Goal: Information Seeking & Learning: Learn about a topic

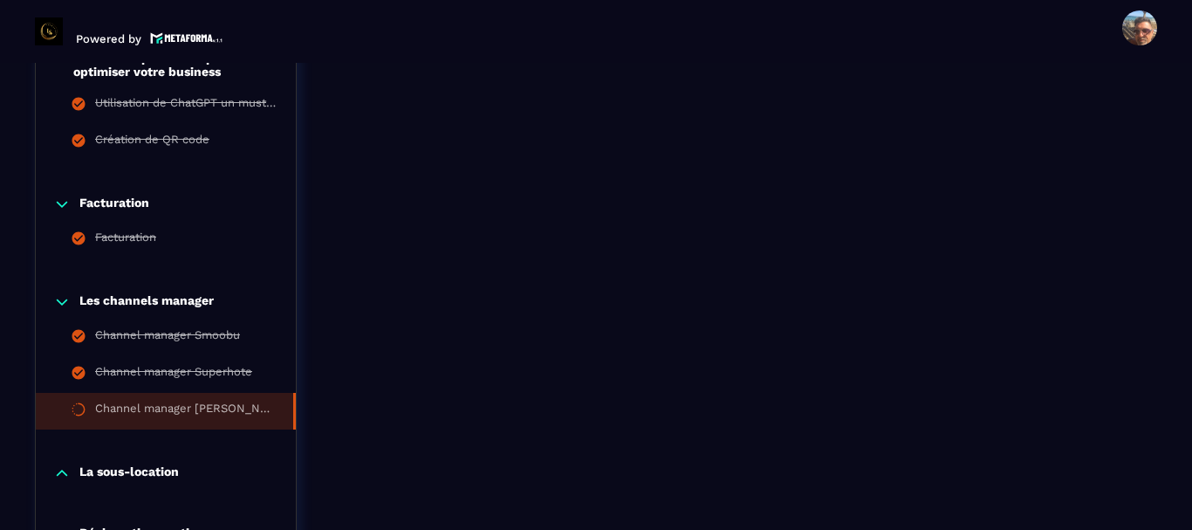
scroll to position [3403, 0]
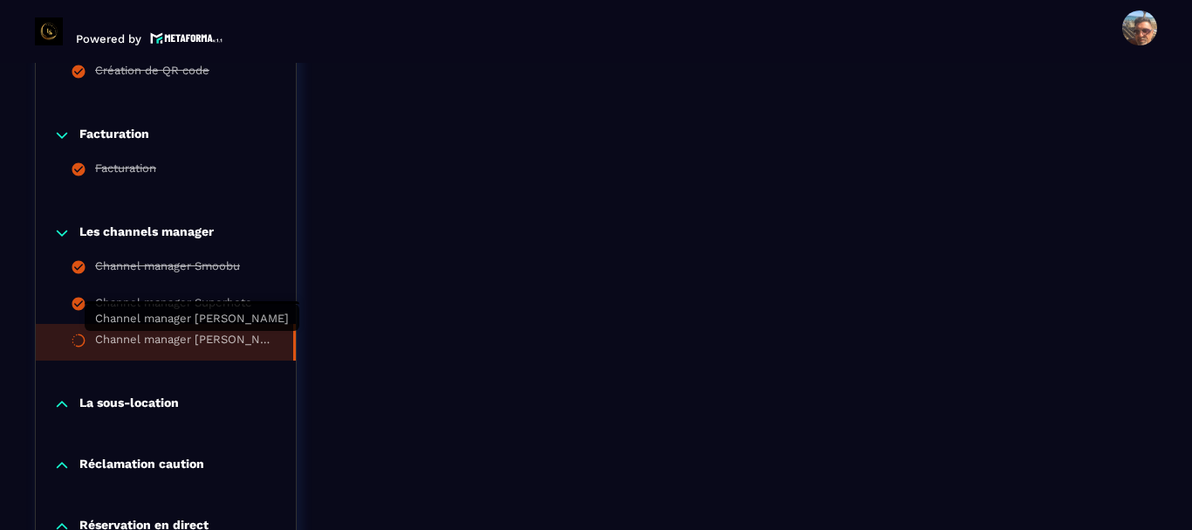
click at [161, 337] on div "Channel manager [PERSON_NAME]" at bounding box center [185, 341] width 181 height 19
click at [168, 341] on div "Channel manager [PERSON_NAME]" at bounding box center [185, 341] width 181 height 19
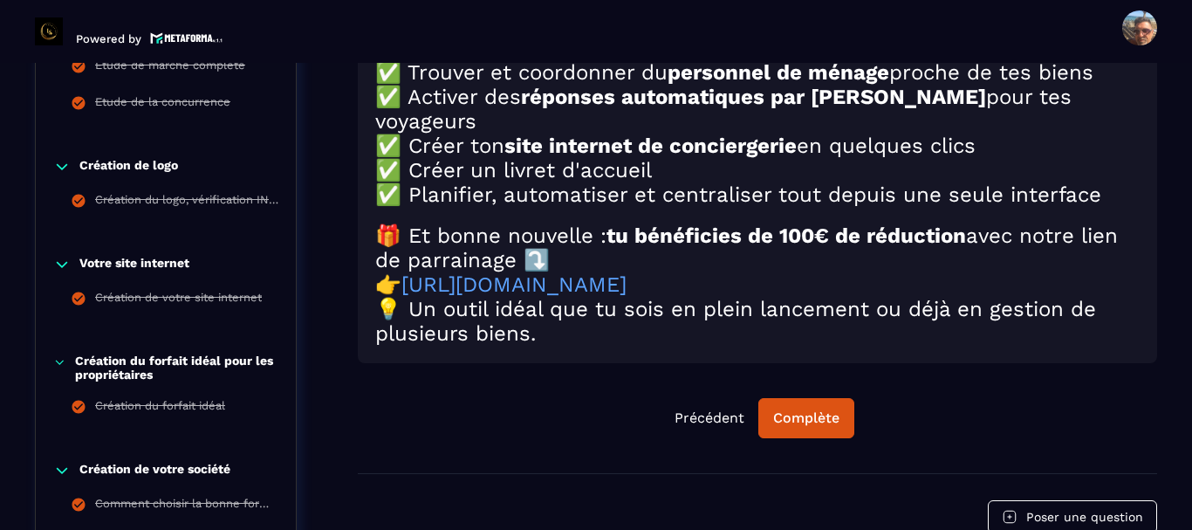
scroll to position [960, 0]
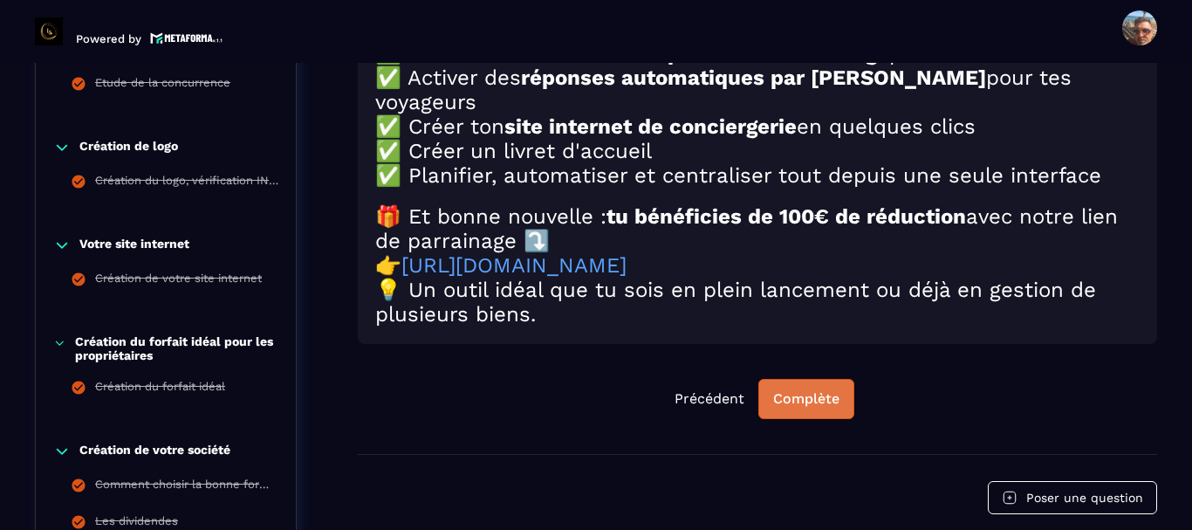
click at [817, 408] on div "Complète" at bounding box center [806, 398] width 66 height 17
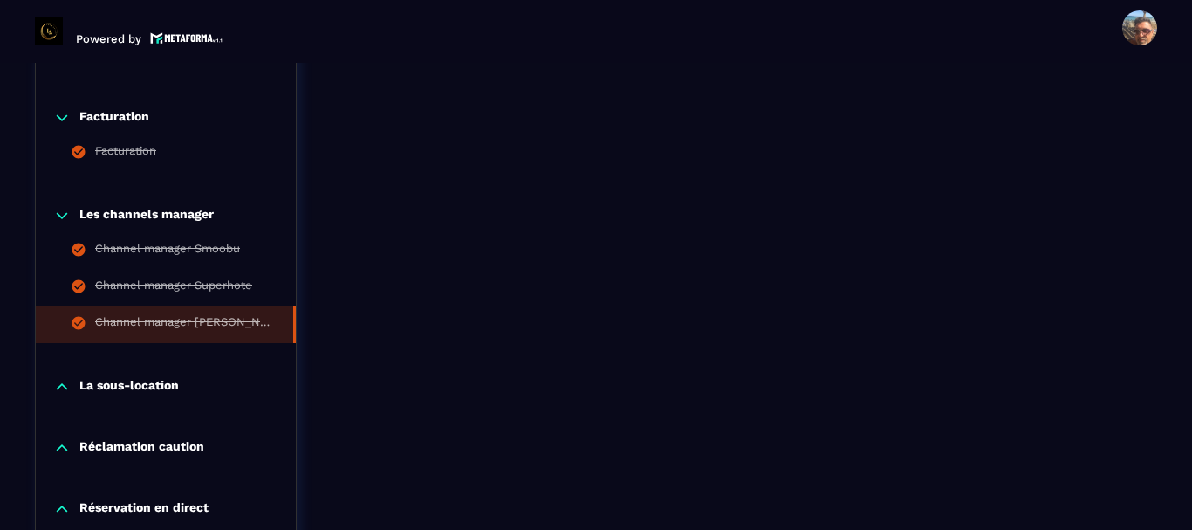
scroll to position [3403, 0]
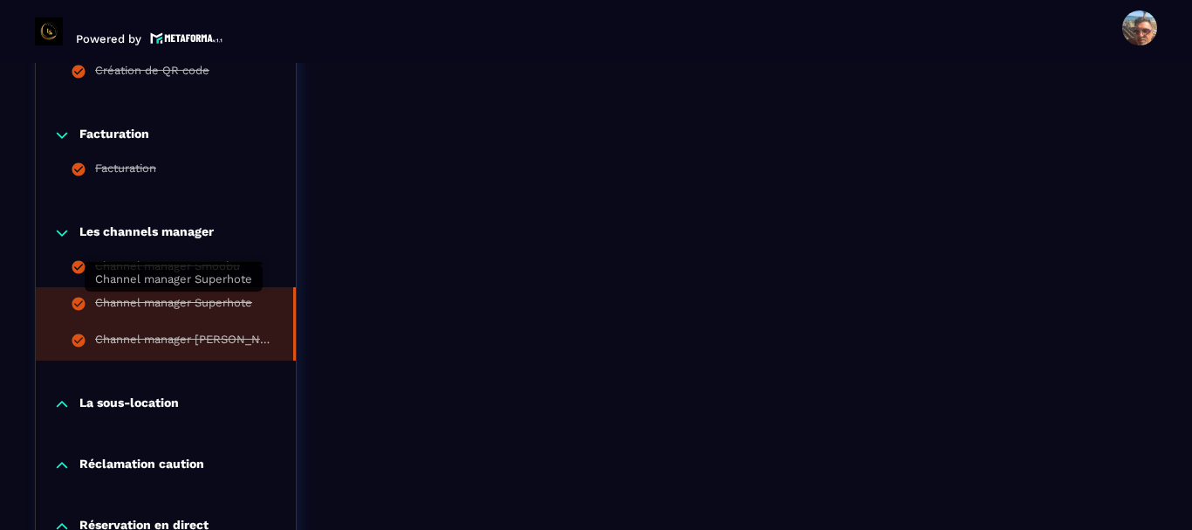
click at [167, 302] on div "Channel manager Superhote" at bounding box center [173, 305] width 157 height 19
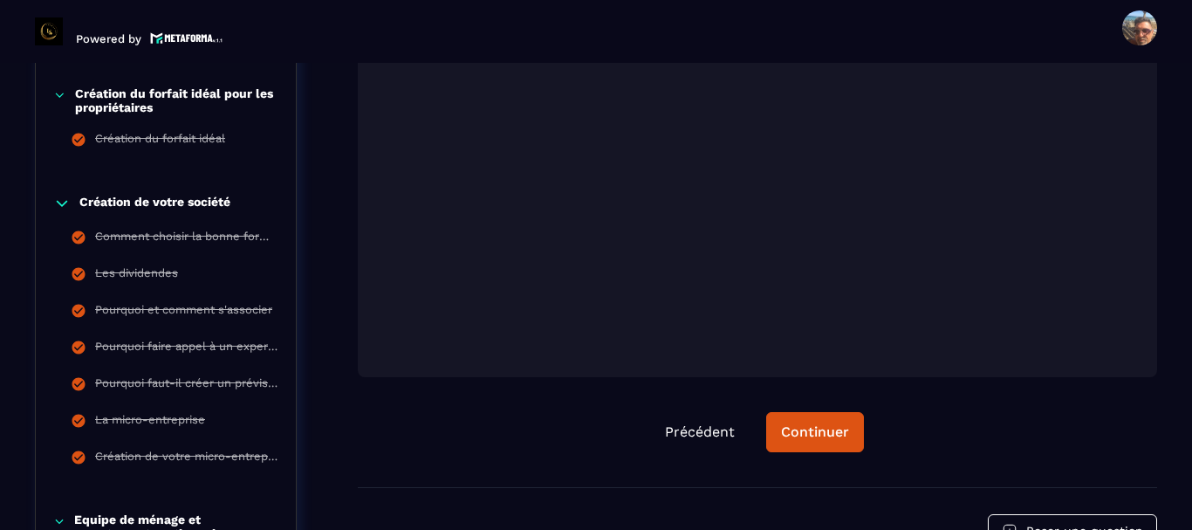
scroll to position [1229, 0]
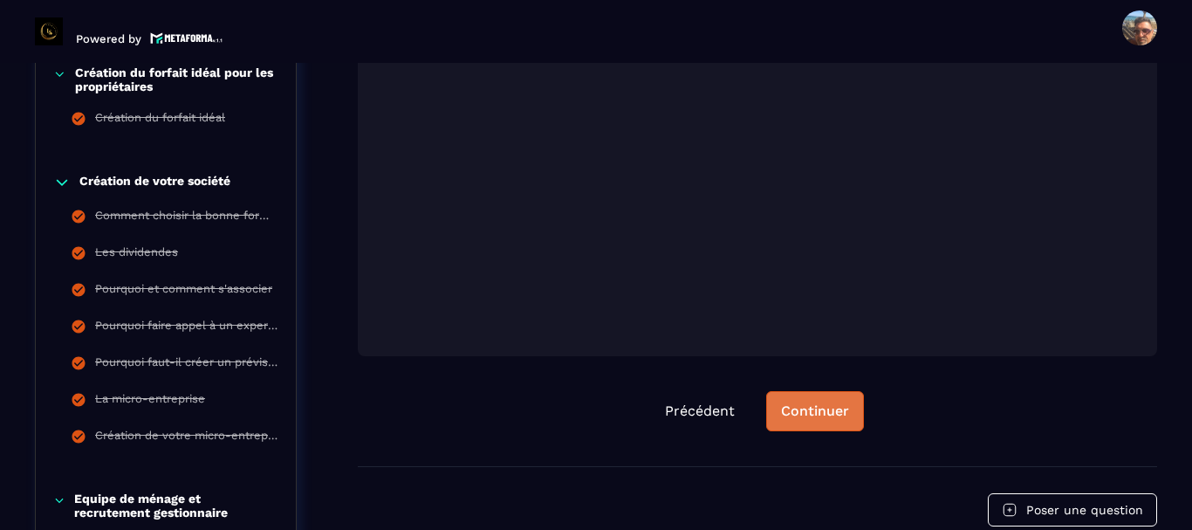
click at [820, 417] on div "Continuer" at bounding box center [815, 410] width 68 height 17
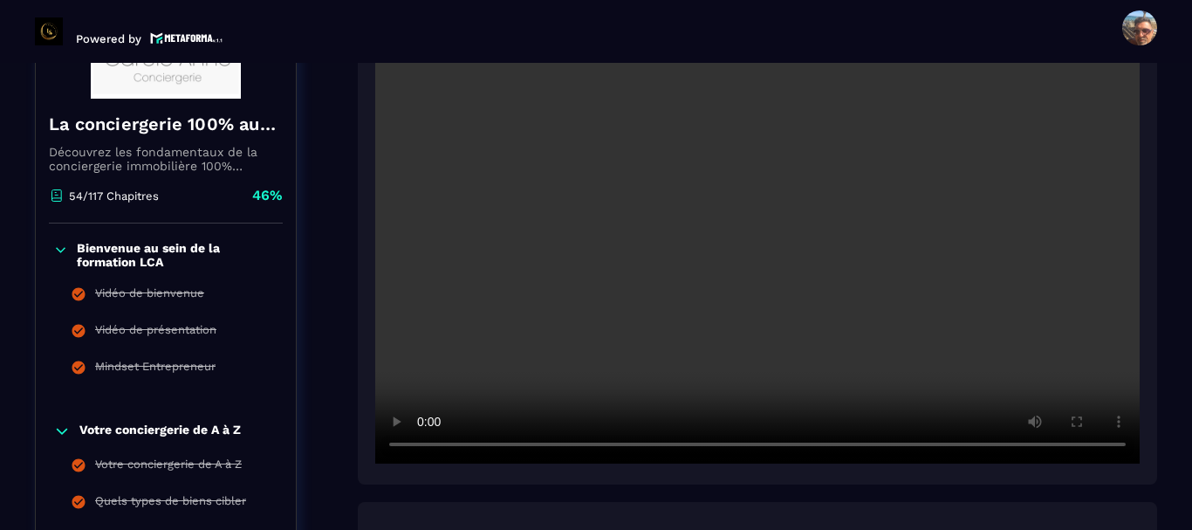
scroll to position [443, 0]
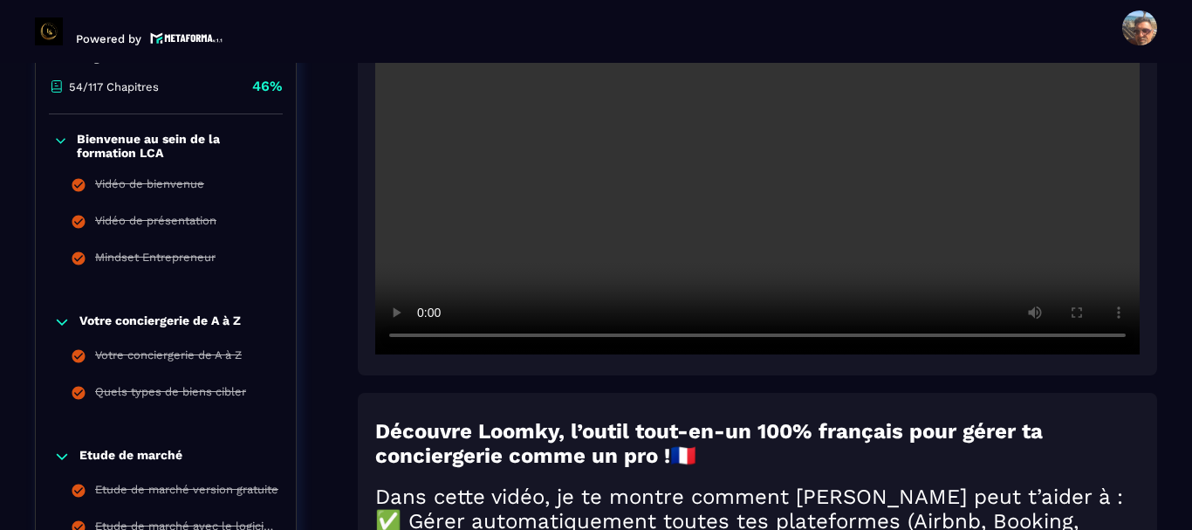
click at [1101, 426] on h2 "Découvre Loomky, l’outil tout-en-un 100% français pour gérer ta conciergerie co…" at bounding box center [757, 443] width 764 height 49
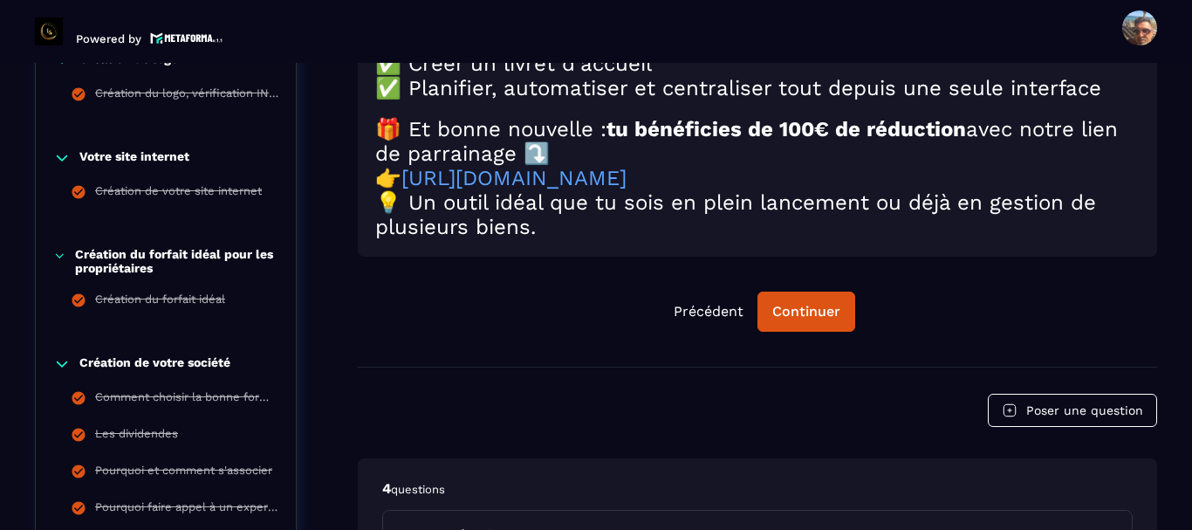
scroll to position [1141, 0]
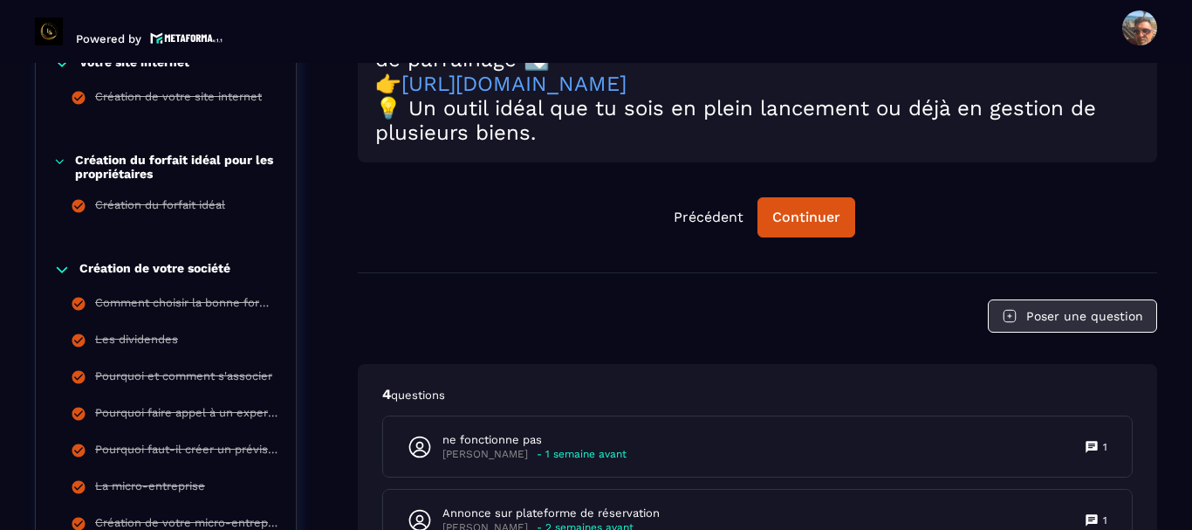
click at [1053, 332] on button "Poser une question" at bounding box center [1072, 315] width 169 height 33
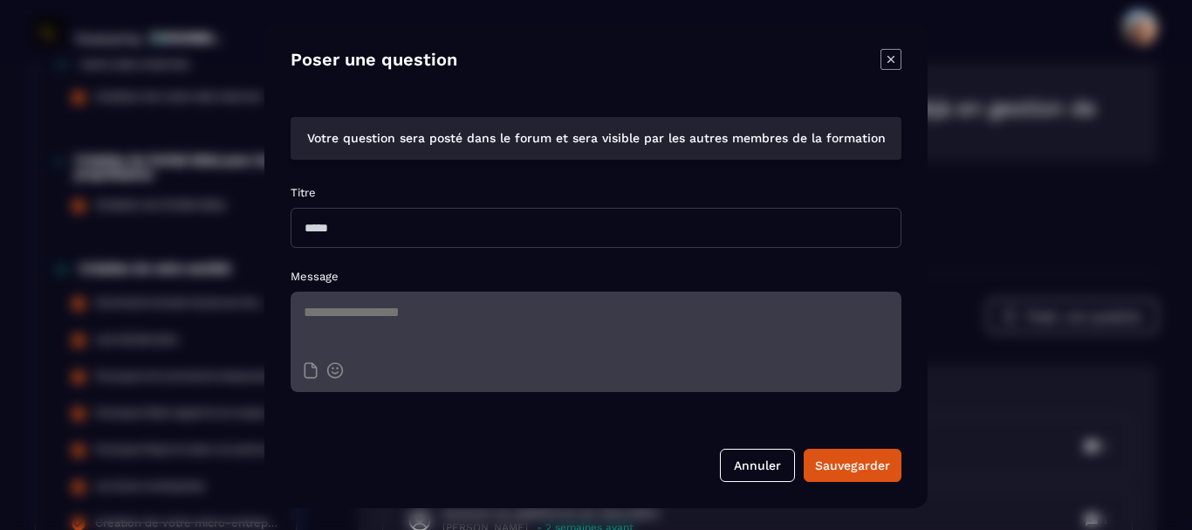
click at [373, 231] on input "Modal window" at bounding box center [596, 228] width 611 height 40
type input "*"
drag, startPoint x: 521, startPoint y: 226, endPoint x: 302, endPoint y: 226, distance: 219.0
click at [302, 226] on input "**********" at bounding box center [596, 228] width 611 height 40
type input "**********"
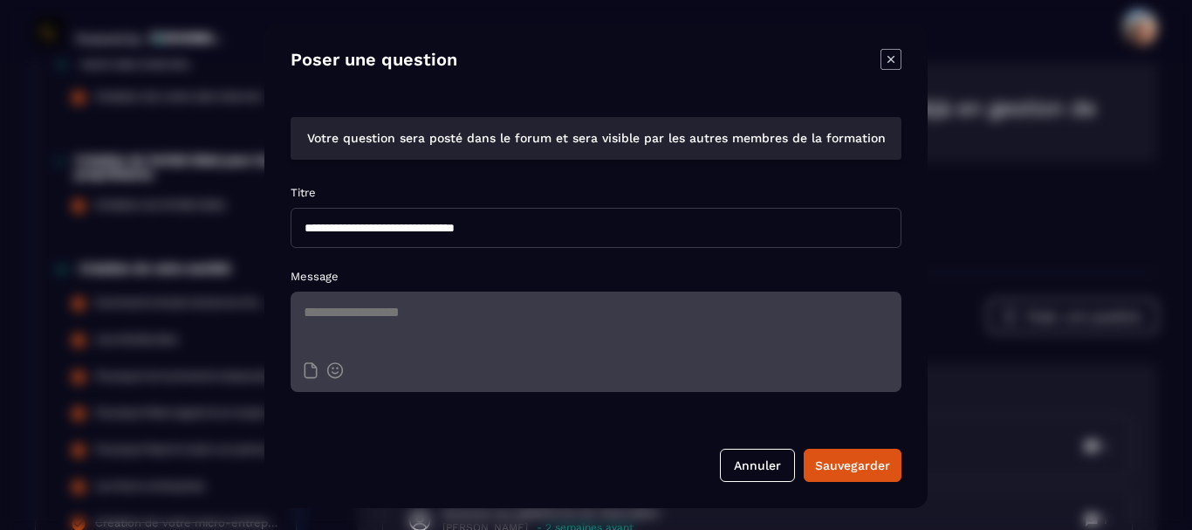
click at [348, 316] on textarea "Modal window" at bounding box center [596, 321] width 611 height 61
paste textarea "**********"
type textarea "**********"
click at [524, 223] on input "**********" at bounding box center [596, 228] width 611 height 40
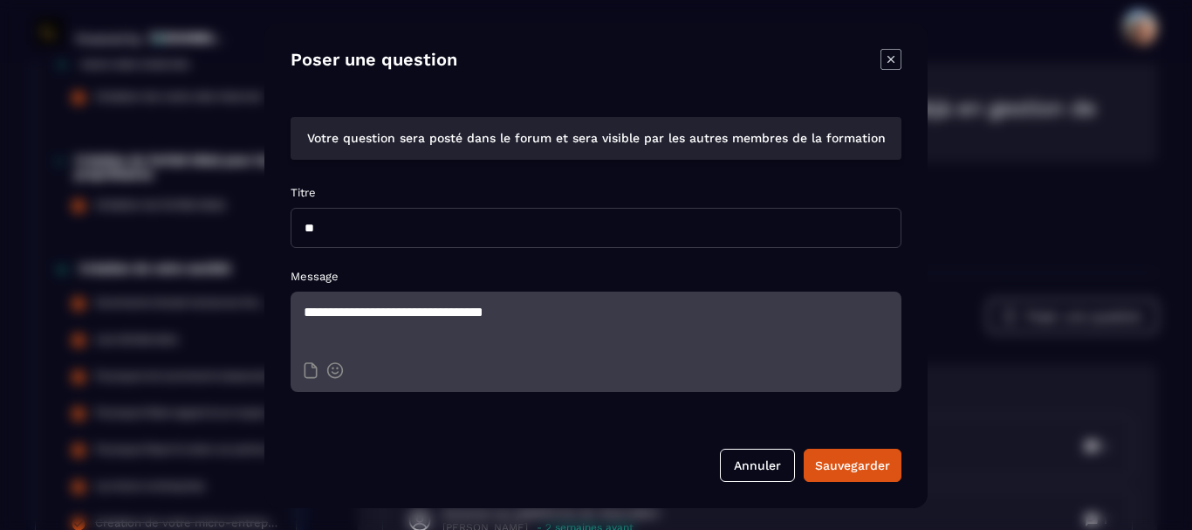
type input "*"
type input "*****"
click at [898, 64] on icon "Modal window" at bounding box center [891, 59] width 21 height 21
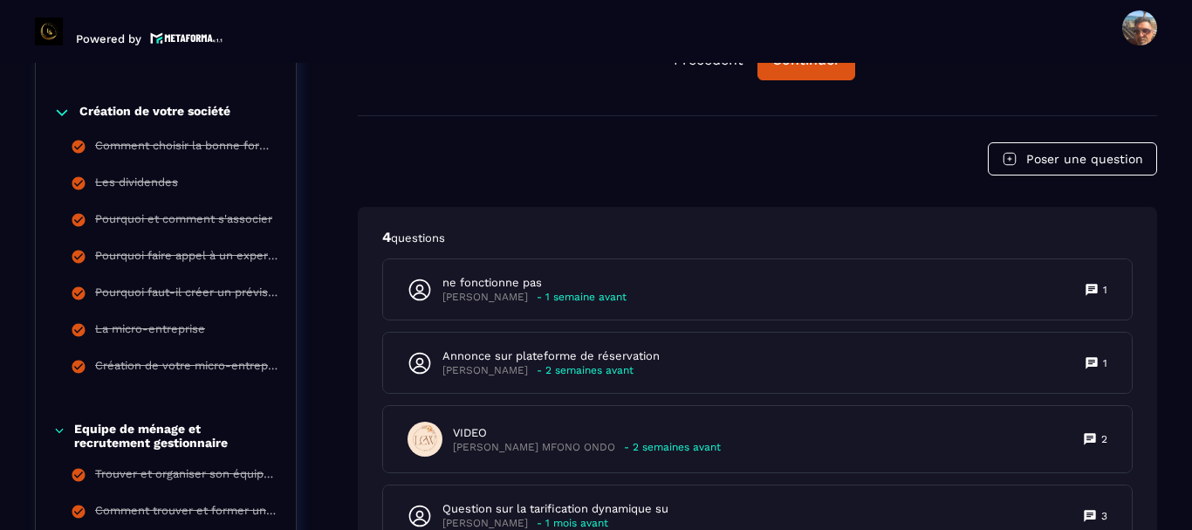
scroll to position [1316, 0]
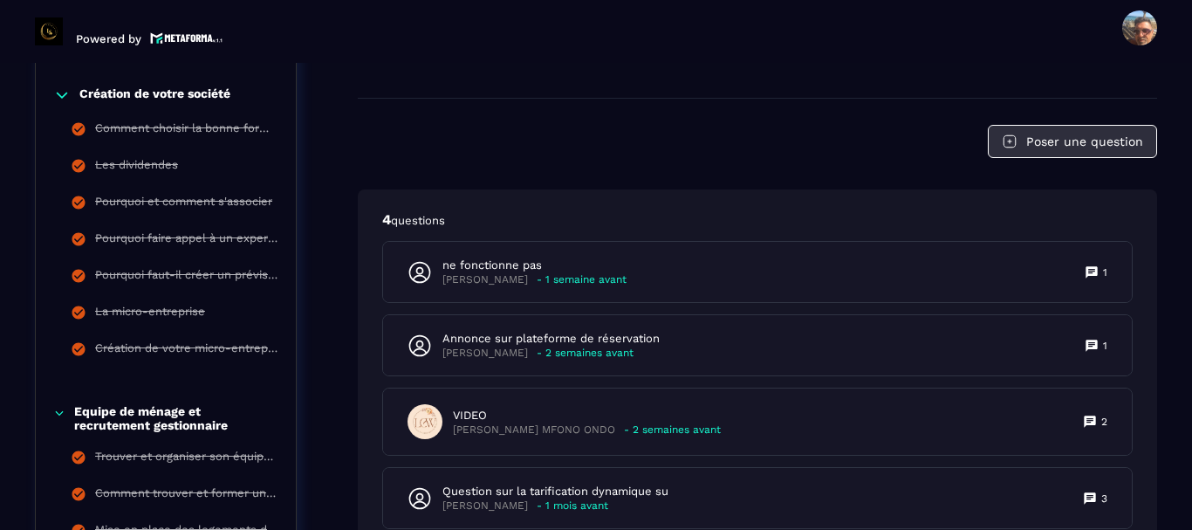
click at [1095, 154] on button "Poser une question" at bounding box center [1072, 141] width 169 height 33
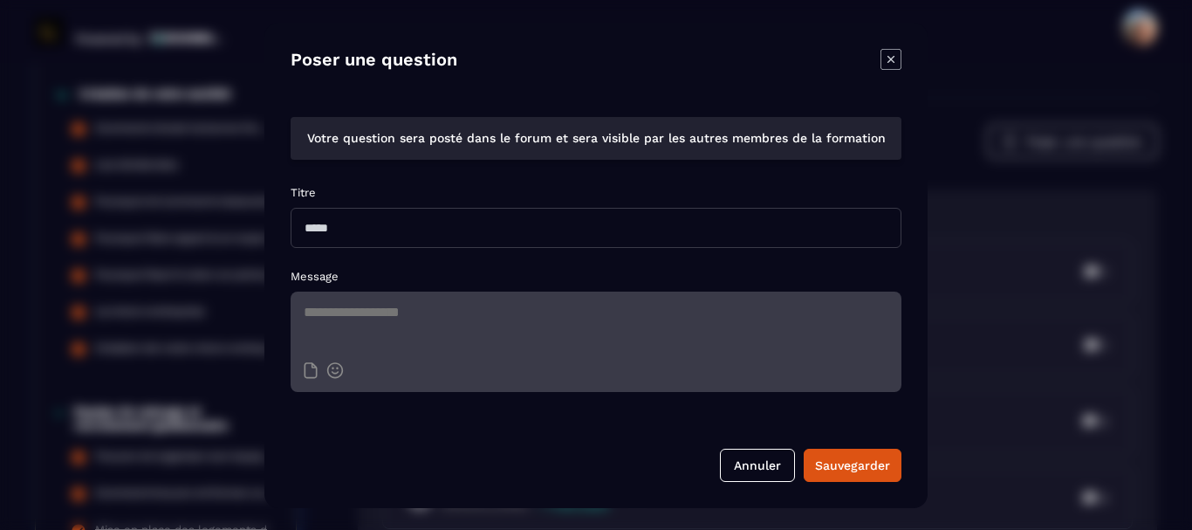
click at [357, 230] on input "Modal window" at bounding box center [596, 228] width 611 height 40
type input "**********"
click at [326, 325] on textarea "Modal window" at bounding box center [596, 321] width 611 height 61
click at [339, 314] on textarea "**********" at bounding box center [596, 321] width 611 height 61
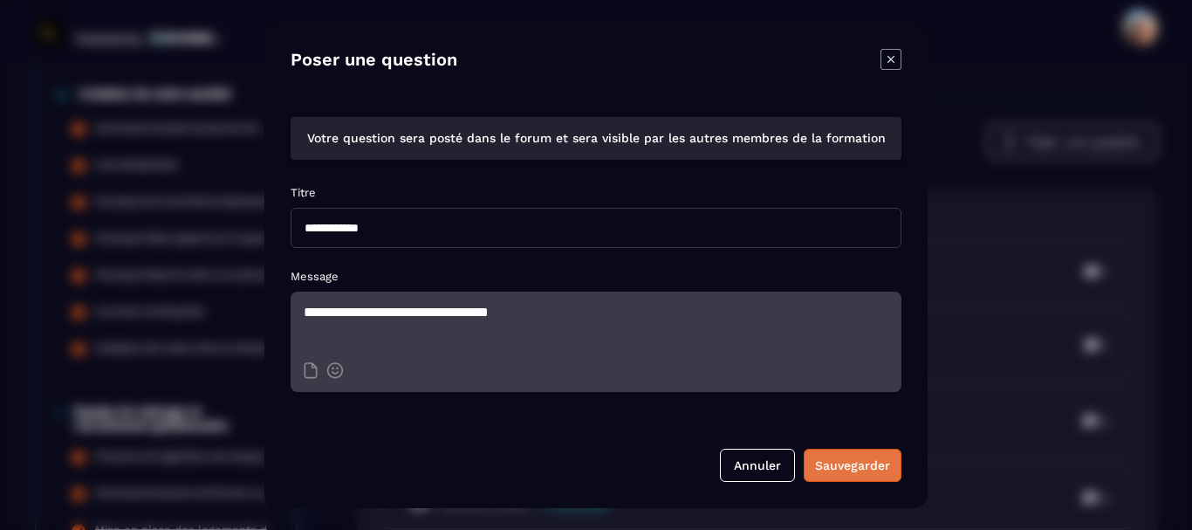
type textarea "**********"
click at [819, 467] on div "Sauvegarder" at bounding box center [852, 464] width 75 height 17
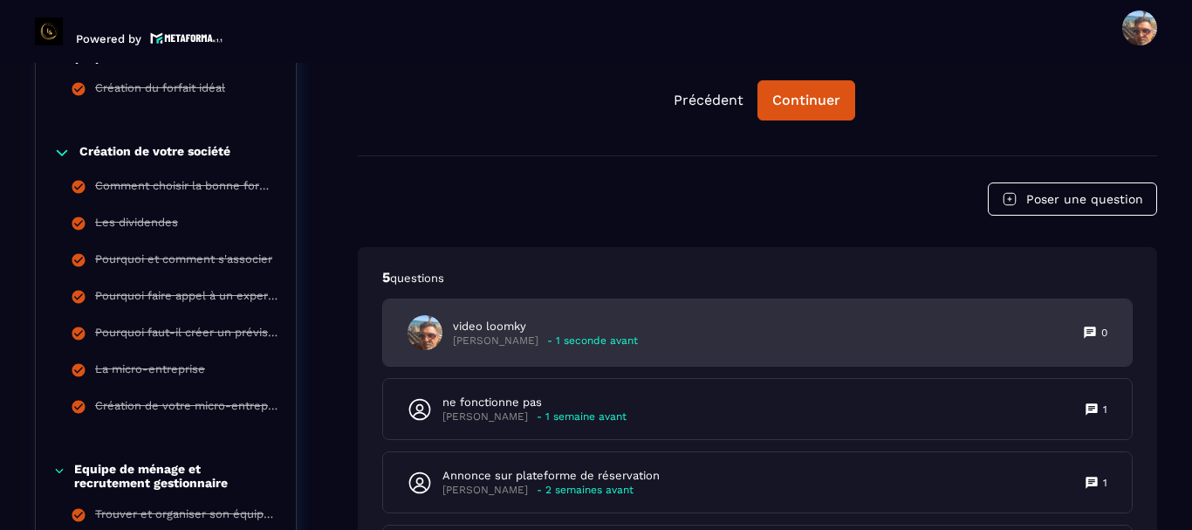
scroll to position [1054, 0]
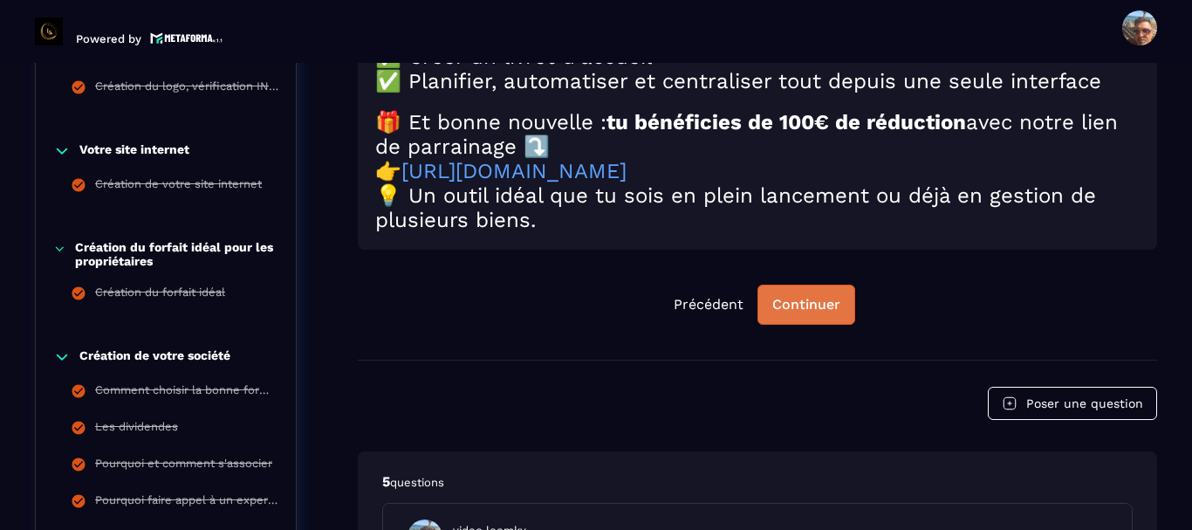
click at [810, 313] on div "Continuer" at bounding box center [806, 304] width 68 height 17
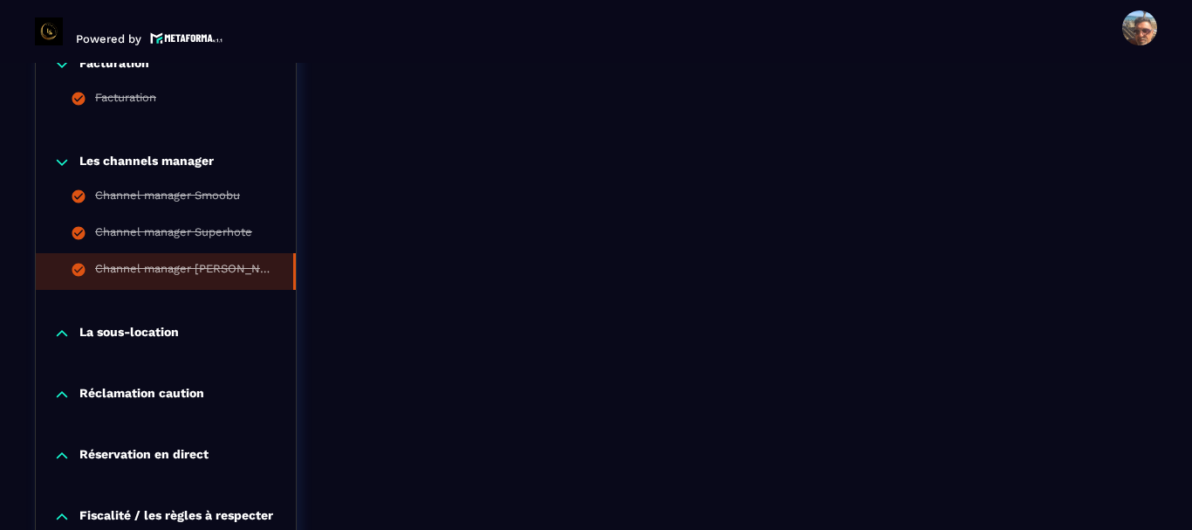
scroll to position [3498, 0]
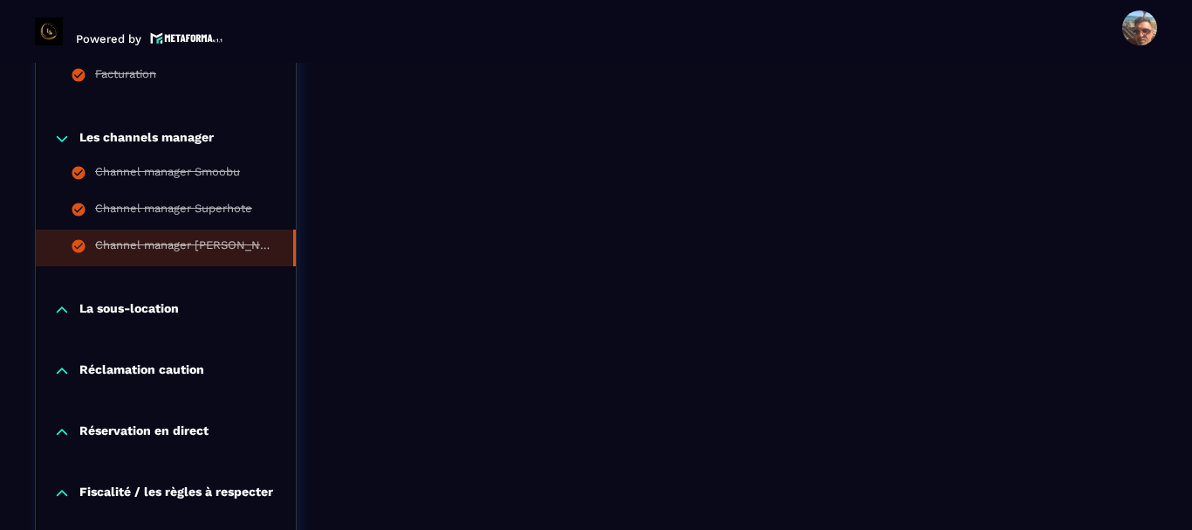
click at [131, 300] on div "La sous-location" at bounding box center [166, 314] width 260 height 61
click at [148, 305] on p "La sous-location" at bounding box center [128, 309] width 99 height 17
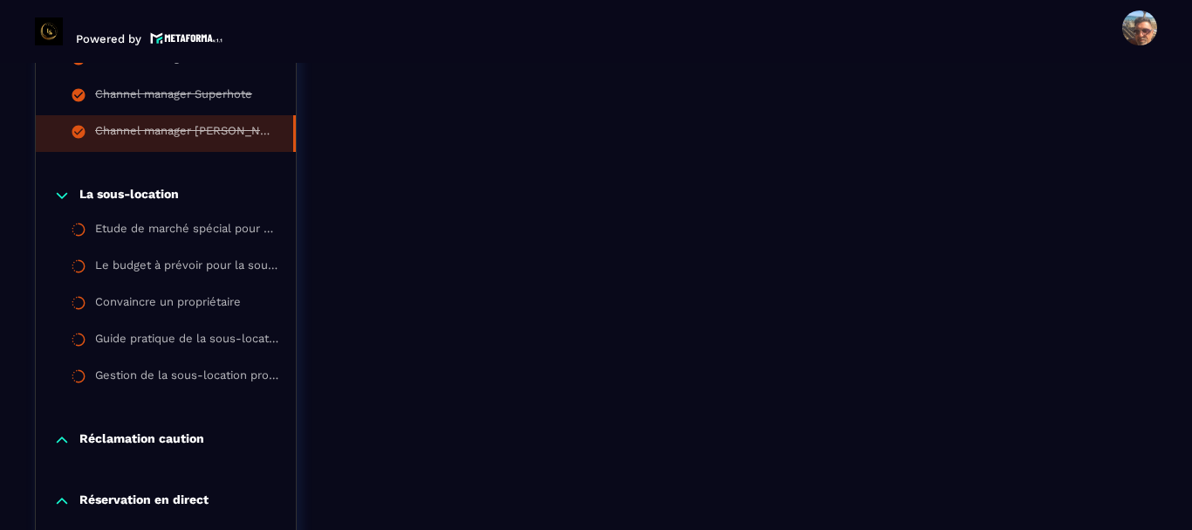
scroll to position [3672, 0]
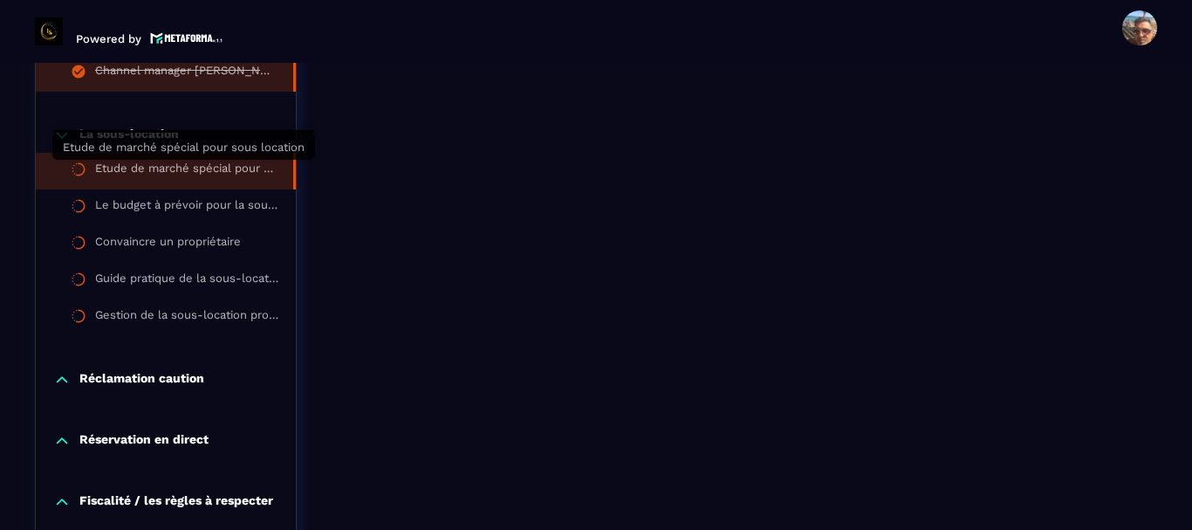
click at [155, 164] on div "Etude de marché spécial pour sous location" at bounding box center [185, 170] width 181 height 19
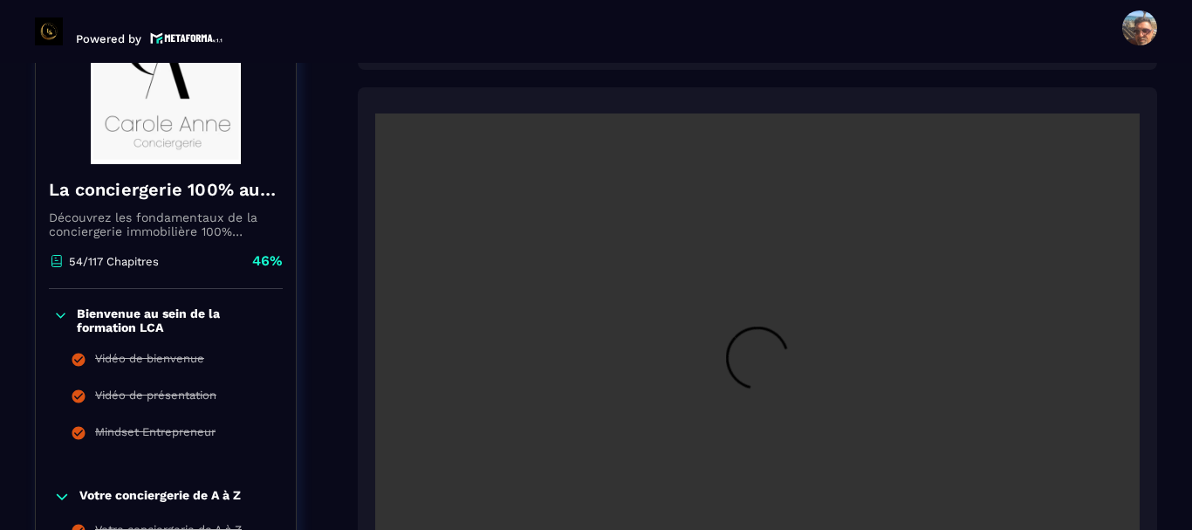
scroll to position [356, 0]
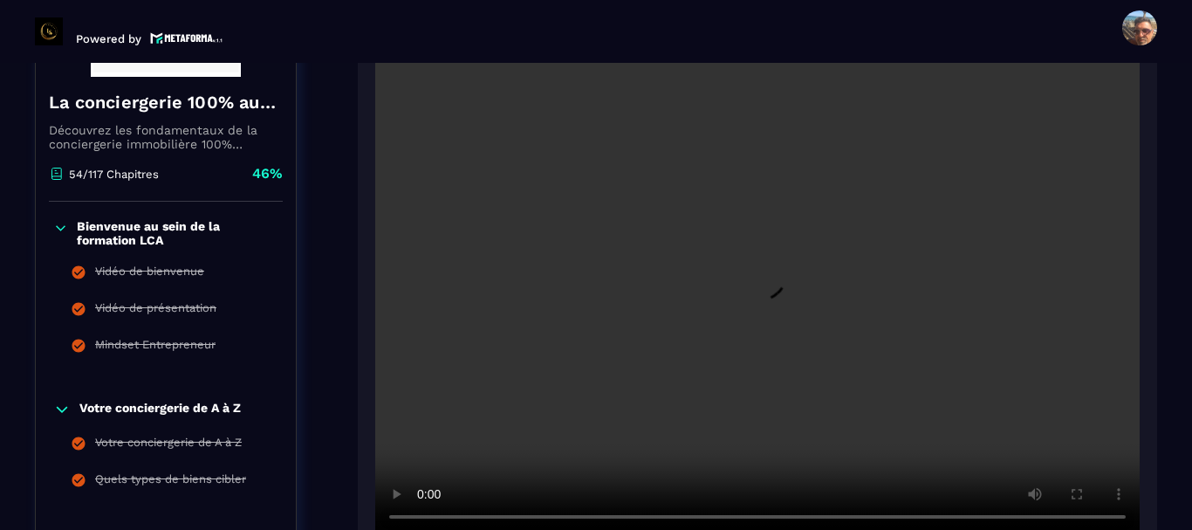
drag, startPoint x: 1048, startPoint y: 134, endPoint x: 938, endPoint y: 134, distance: 110.0
click at [940, 135] on video at bounding box center [757, 281] width 764 height 510
drag, startPoint x: 1037, startPoint y: 131, endPoint x: 956, endPoint y: 136, distance: 80.5
click at [956, 136] on video at bounding box center [757, 281] width 764 height 510
drag, startPoint x: 1034, startPoint y: 190, endPoint x: 1005, endPoint y: 212, distance: 36.1
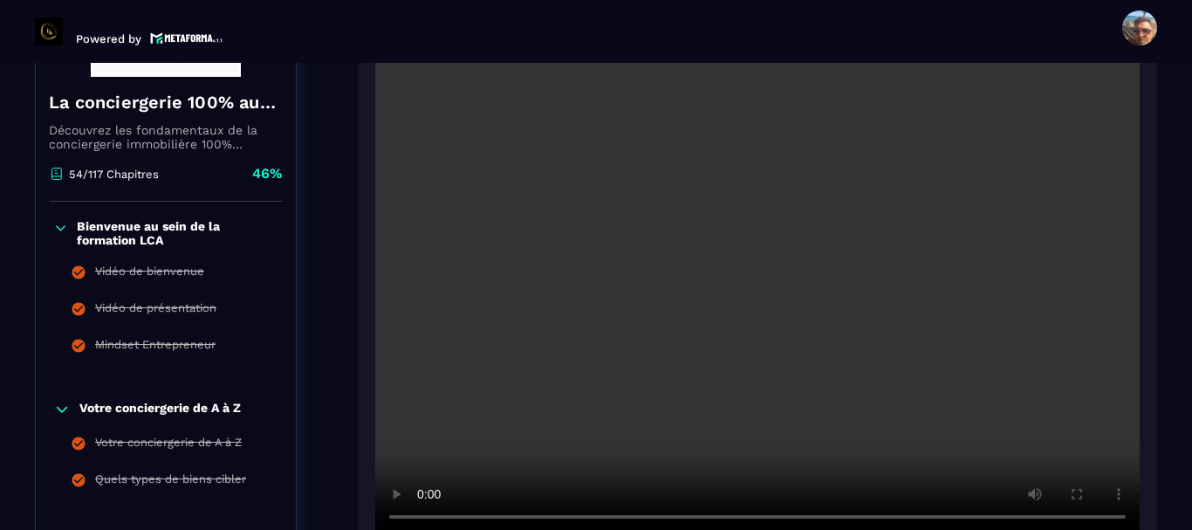
click at [1005, 212] on video at bounding box center [757, 281] width 764 height 510
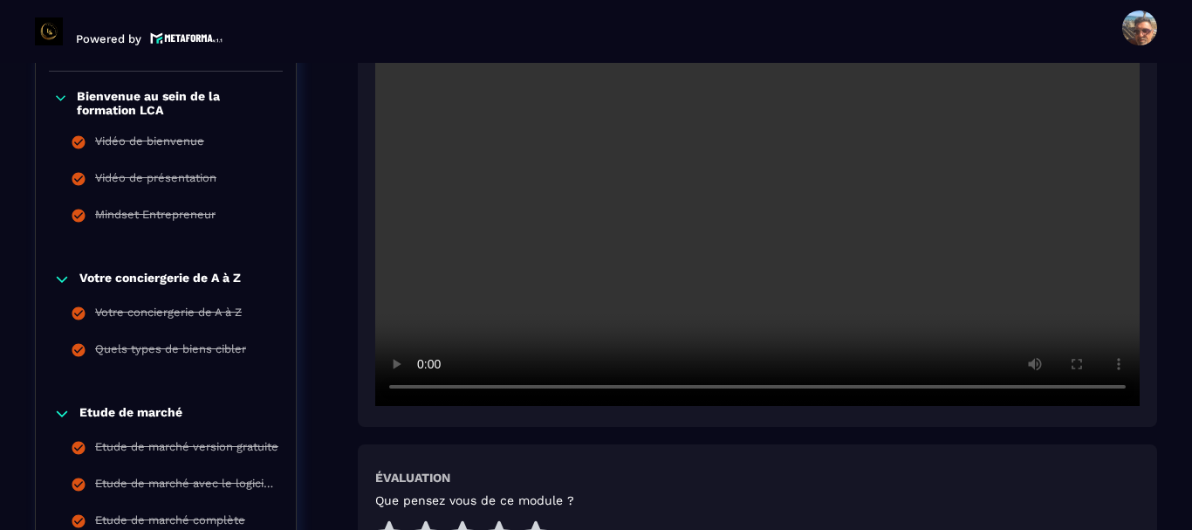
scroll to position [618, 0]
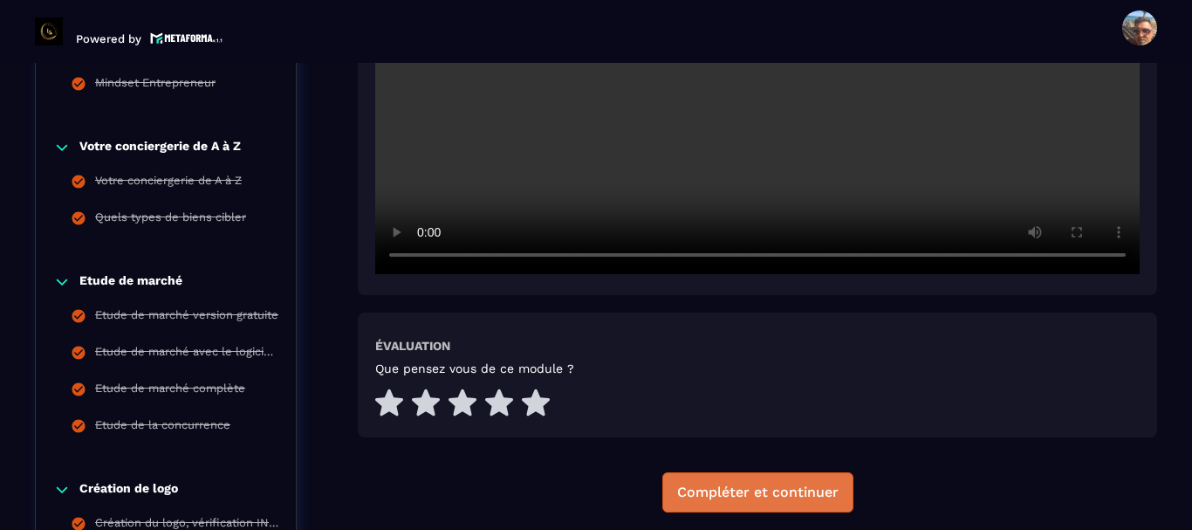
click at [719, 489] on div "Compléter et continuer" at bounding box center [757, 491] width 161 height 17
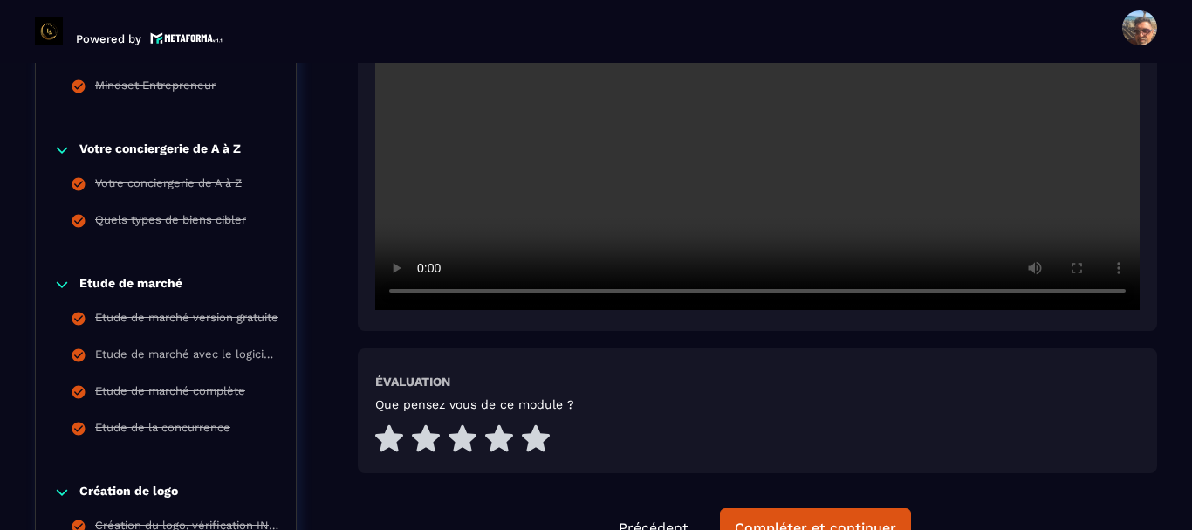
scroll to position [618, 0]
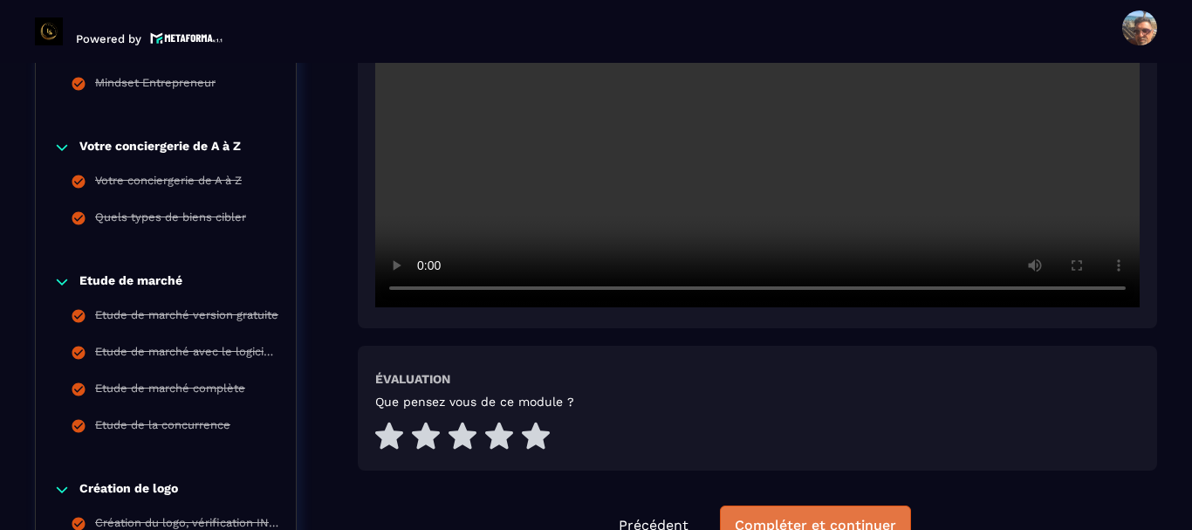
click at [792, 524] on div "Compléter et continuer" at bounding box center [815, 525] width 161 height 17
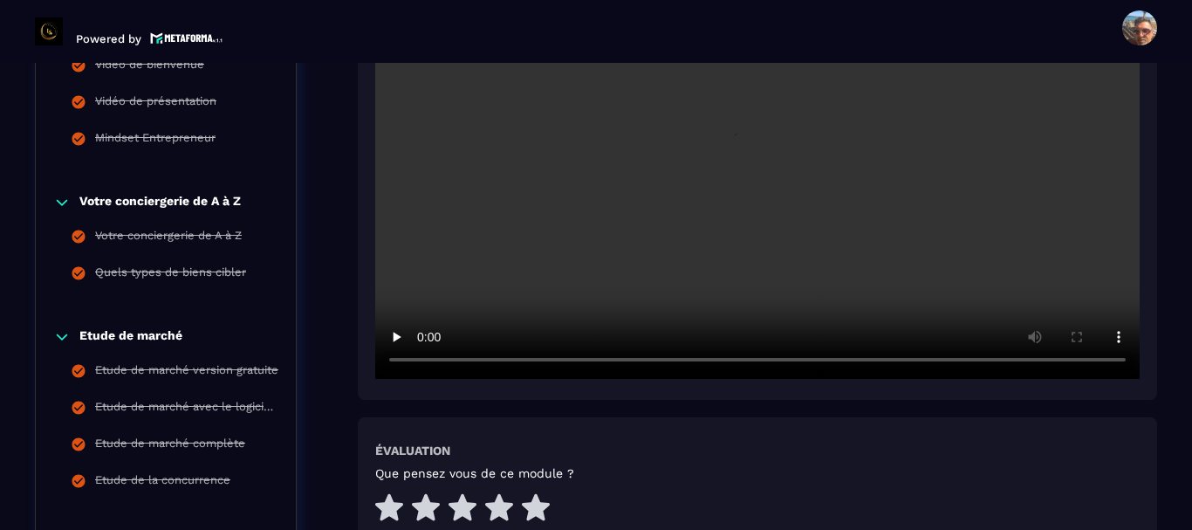
scroll to position [618, 0]
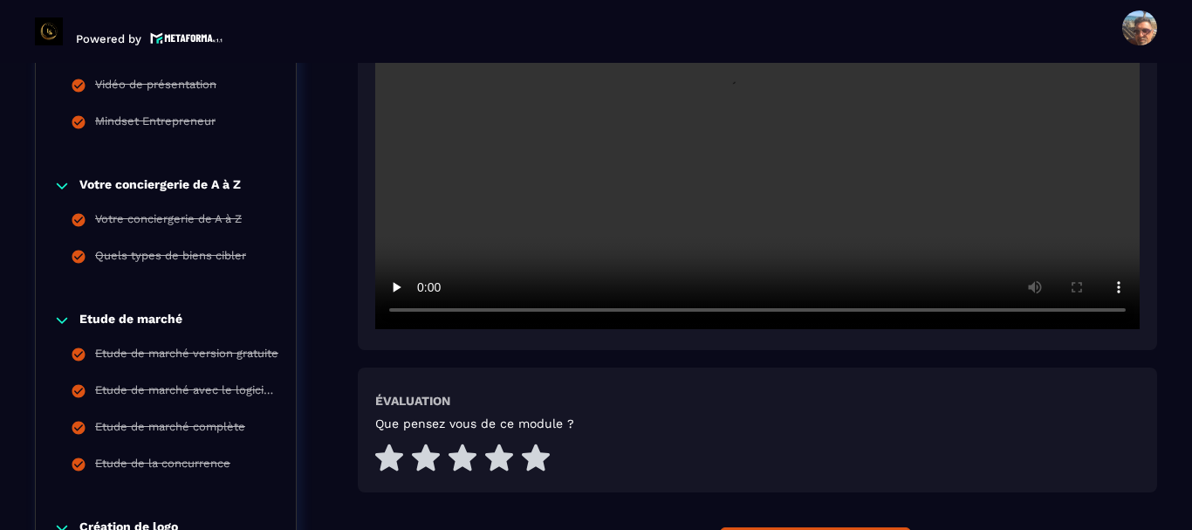
scroll to position [618, 0]
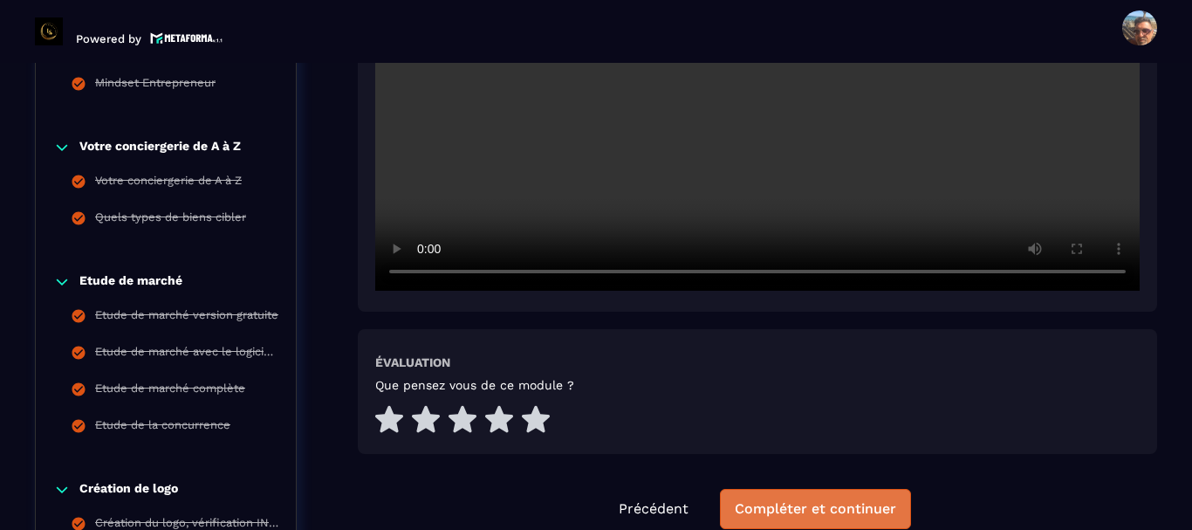
click at [804, 508] on div "Compléter et continuer" at bounding box center [815, 508] width 161 height 17
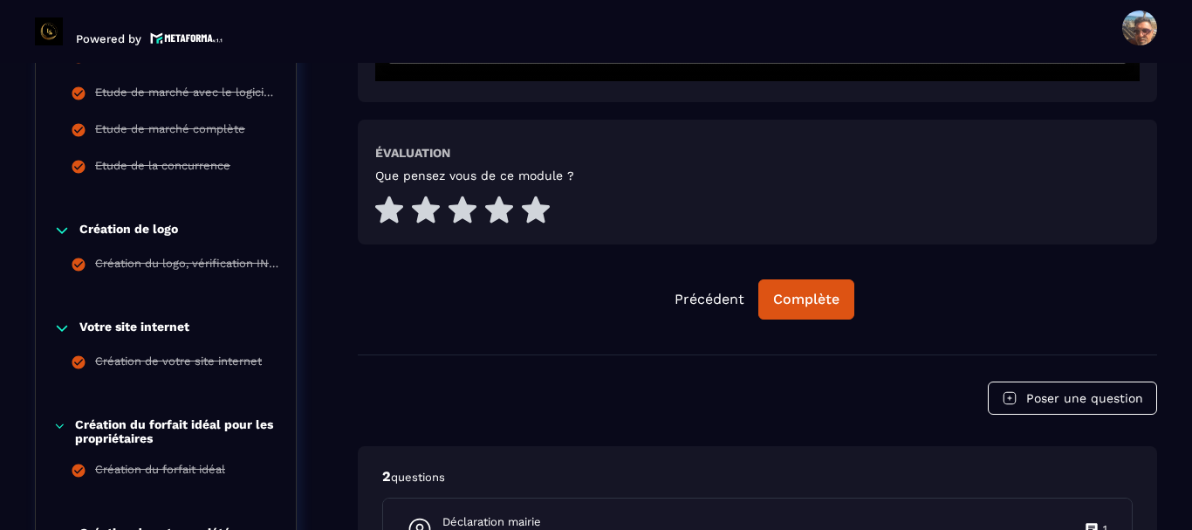
scroll to position [880, 0]
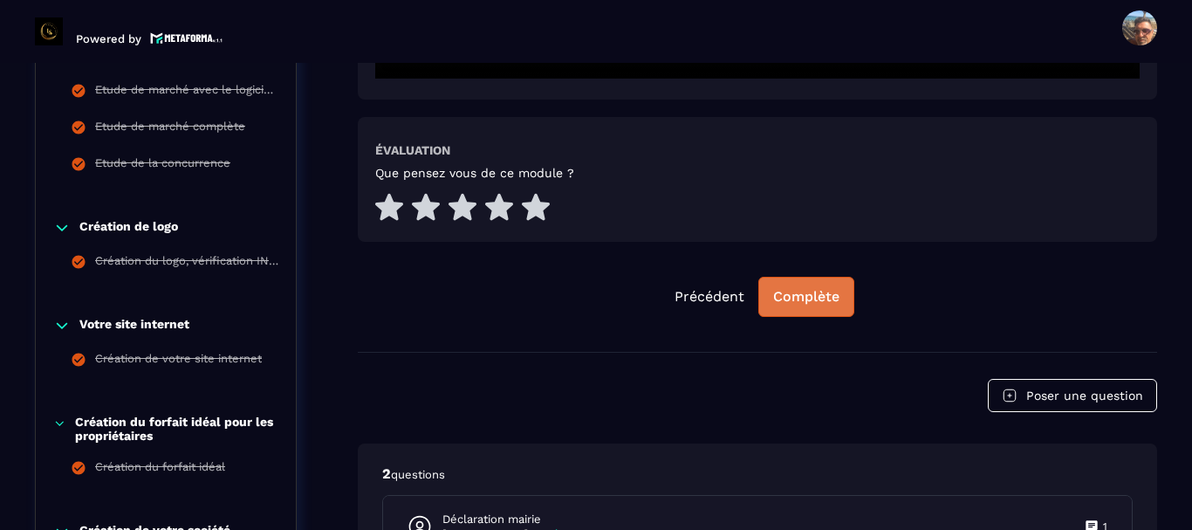
click at [812, 302] on div "Complète" at bounding box center [806, 296] width 66 height 17
click at [813, 299] on div "Continuer" at bounding box center [806, 296] width 68 height 17
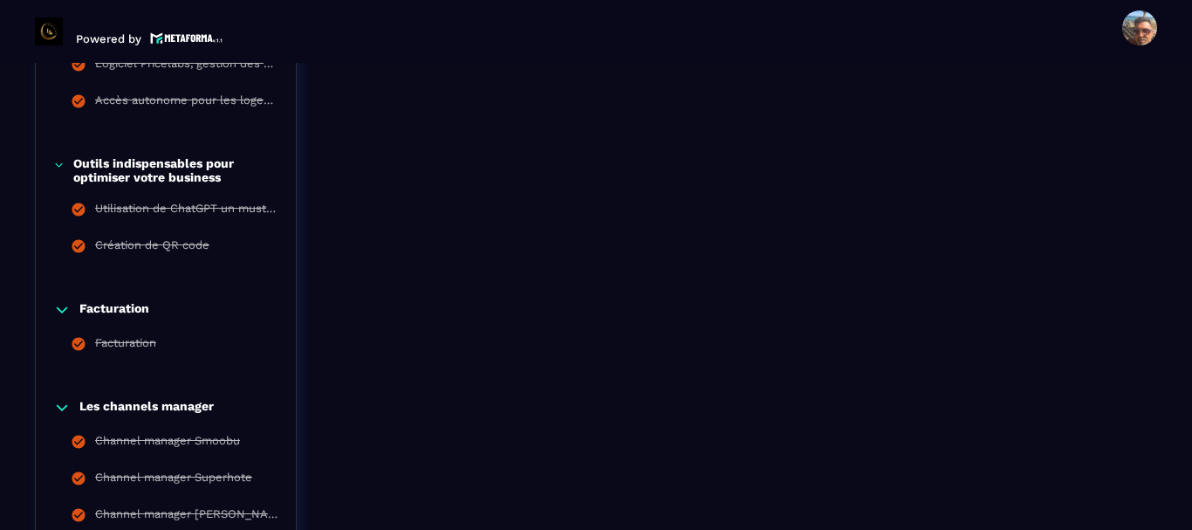
scroll to position [3753, 0]
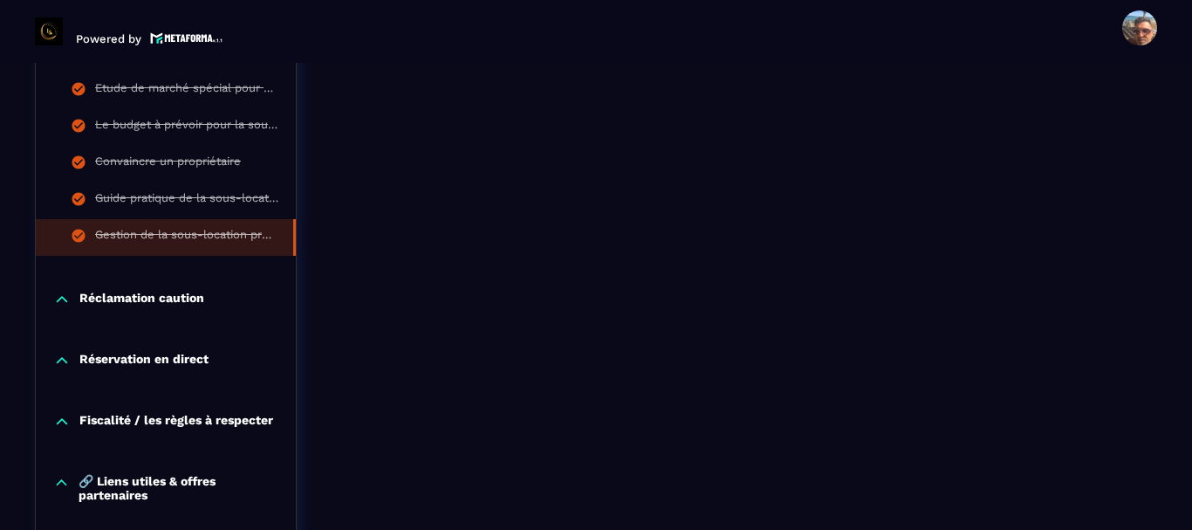
click at [142, 298] on p "Réclamation caution" at bounding box center [141, 299] width 125 height 17
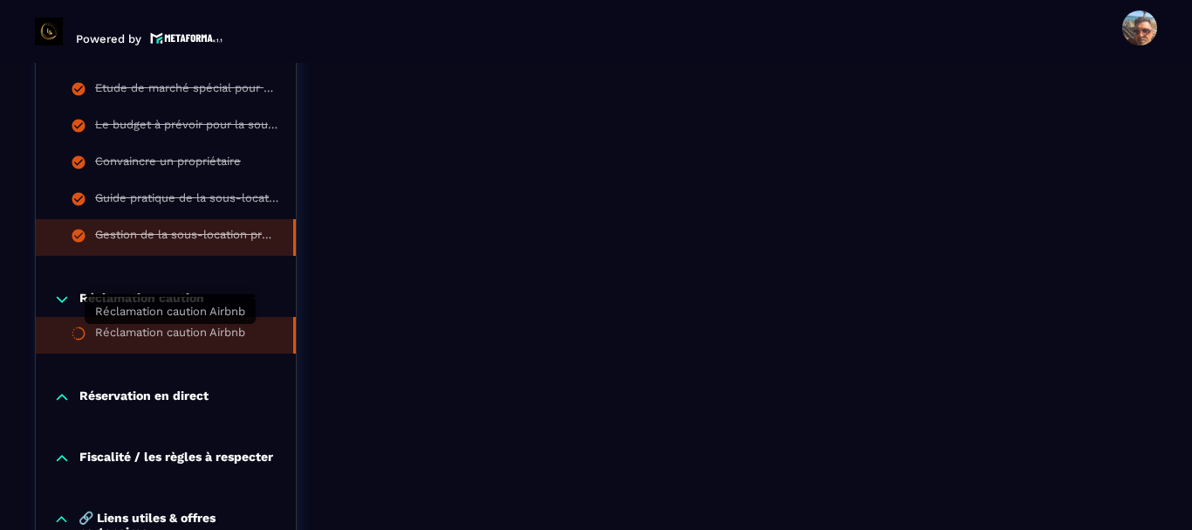
click at [173, 327] on div "Réclamation caution Airbnb" at bounding box center [170, 335] width 150 height 19
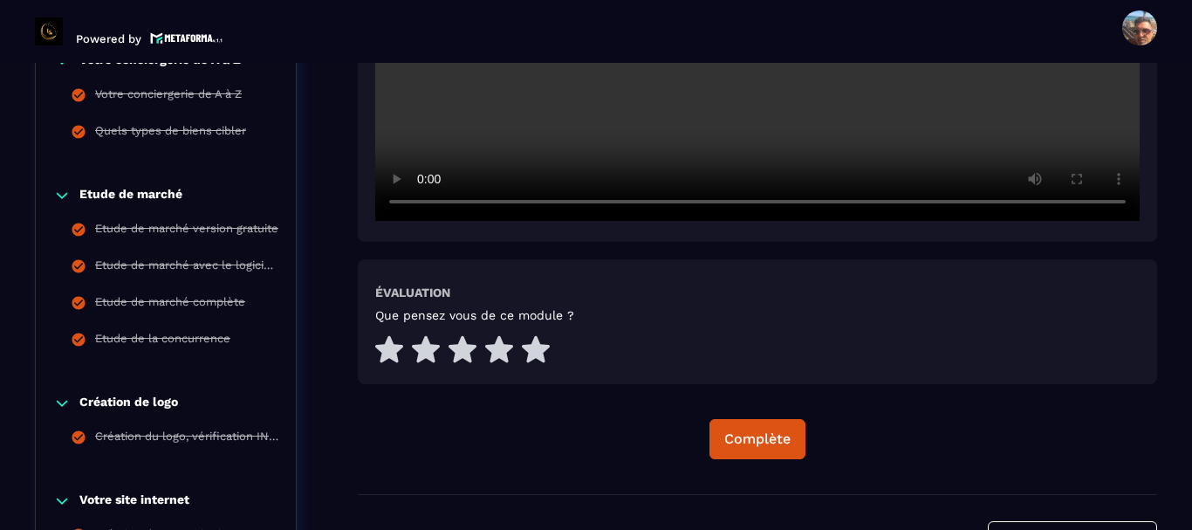
scroll to position [705, 0]
click at [743, 445] on div "Complète" at bounding box center [757, 437] width 66 height 17
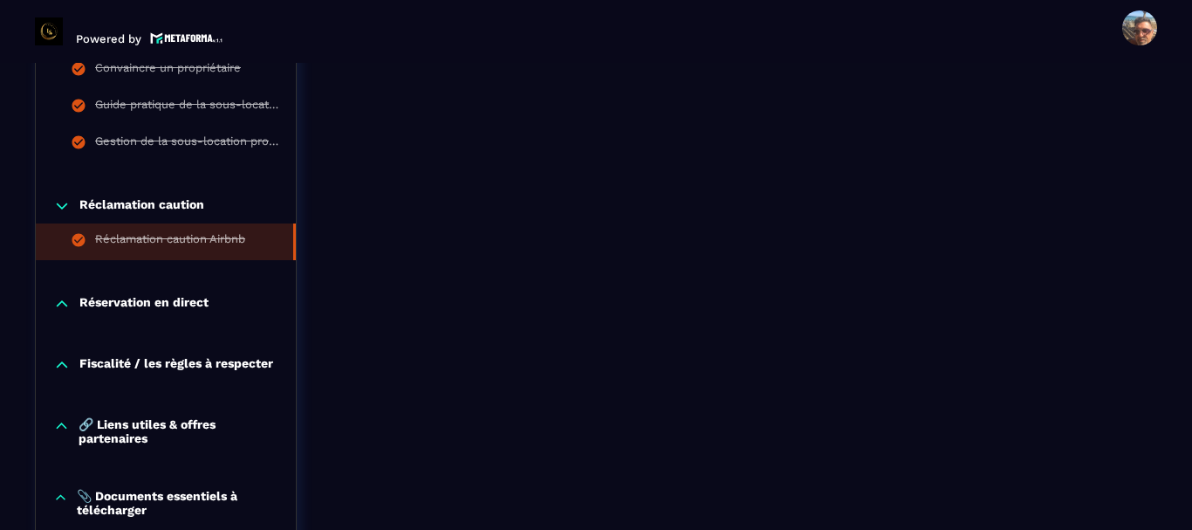
scroll to position [3847, 0]
click at [151, 297] on p "Réservation en direct" at bounding box center [143, 302] width 129 height 17
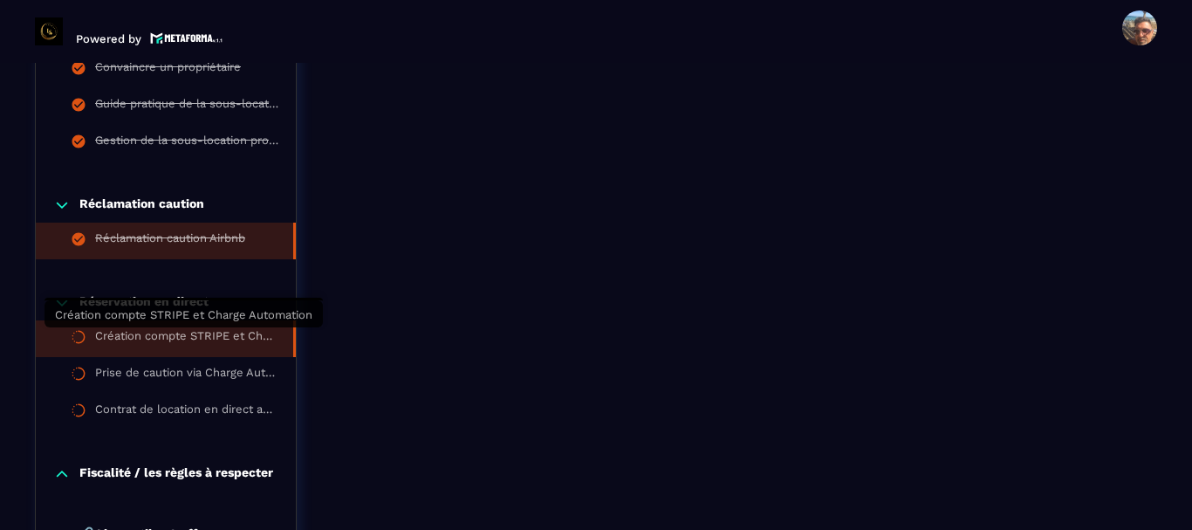
click at [162, 333] on div "Création compte STRIPE et Charge Automation" at bounding box center [185, 338] width 181 height 19
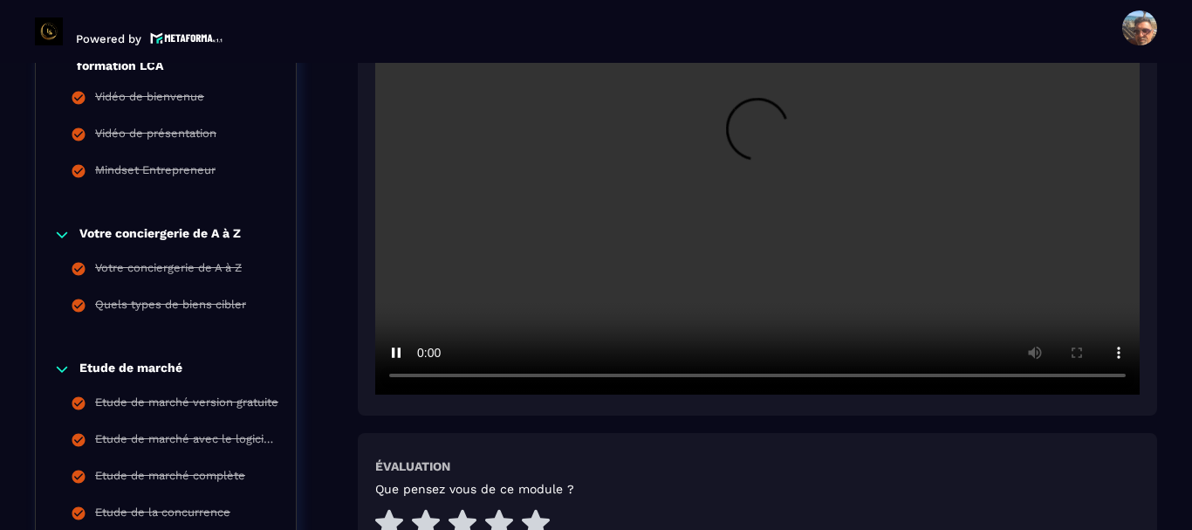
scroll to position [443, 0]
